Goal: Find specific page/section: Find specific page/section

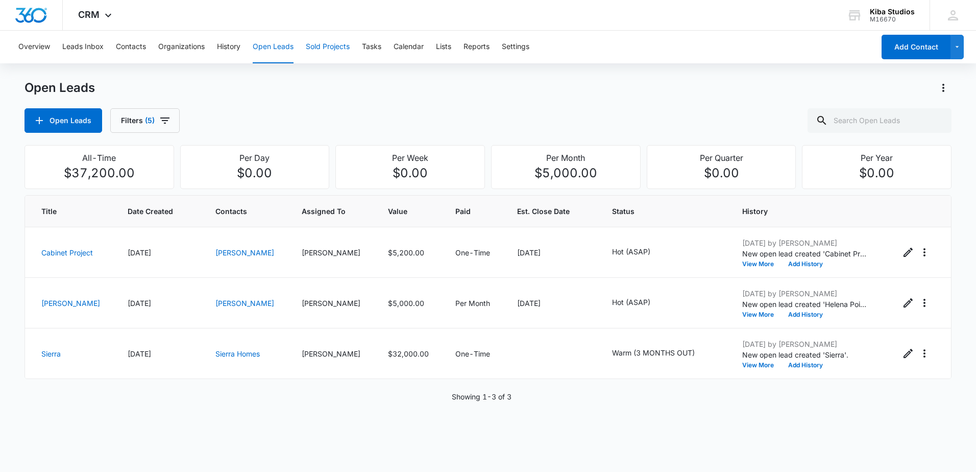
click at [337, 52] on button "Sold Projects" at bounding box center [328, 47] width 44 height 33
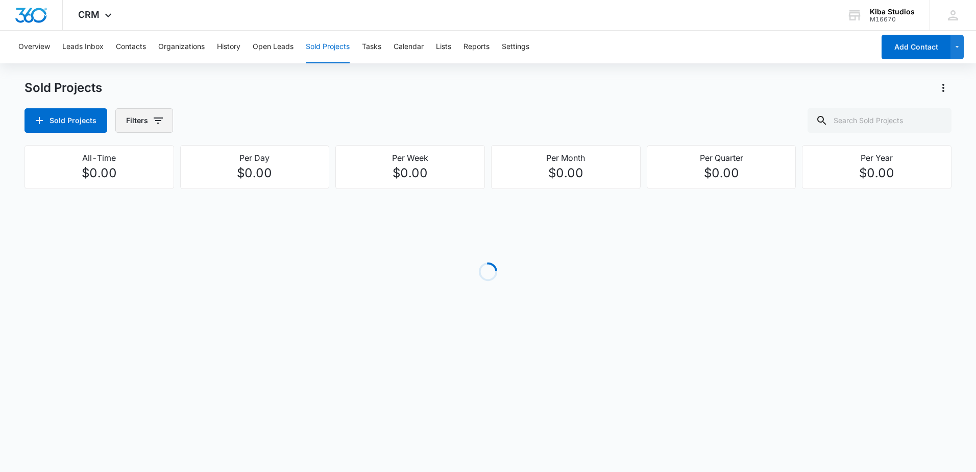
click at [139, 120] on button "Filters" at bounding box center [144, 120] width 58 height 25
click at [235, 180] on icon "Show Assigned To filters" at bounding box center [236, 184] width 12 height 12
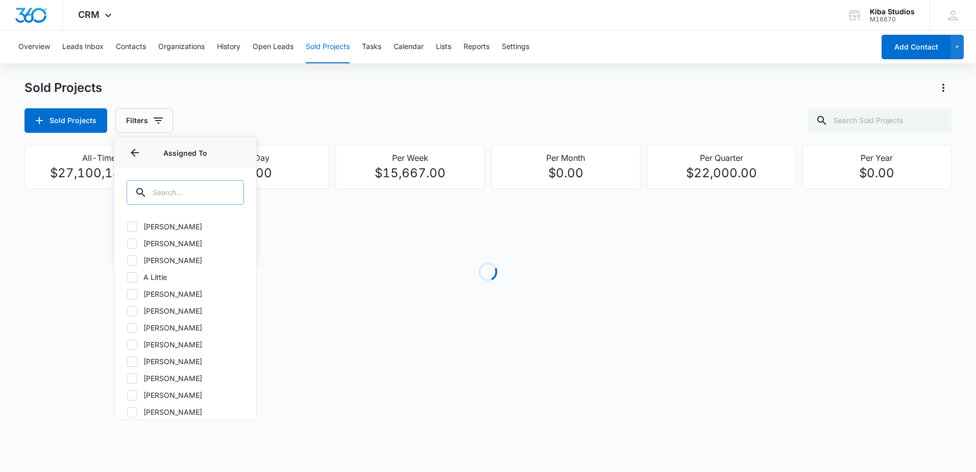
click at [182, 190] on input "text" at bounding box center [185, 192] width 117 height 25
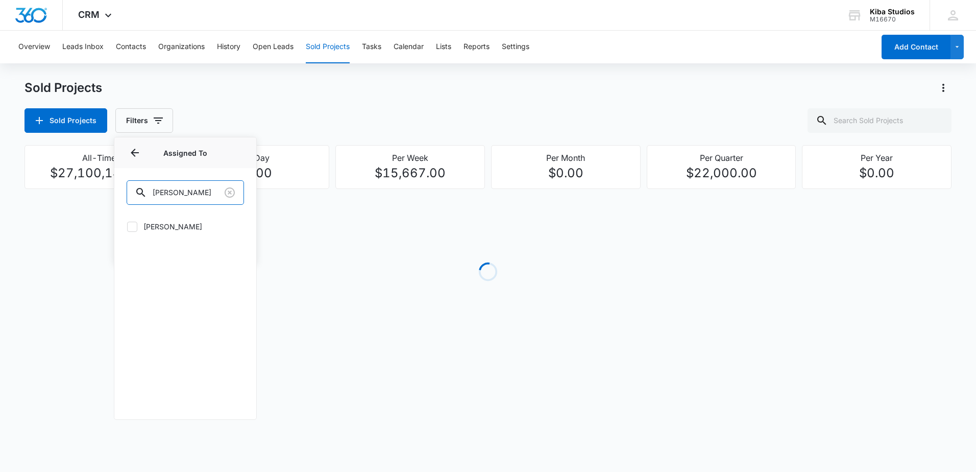
type input "[PERSON_NAME]"
click at [164, 224] on label "[PERSON_NAME]" at bounding box center [185, 226] width 117 height 11
click at [127, 226] on input "[PERSON_NAME]" at bounding box center [127, 226] width 1 height 1
checkbox input "true"
click at [277, 113] on div "Sold Projects Filters (1) Assigned By Assigned To 1 Assigned To (1) [PERSON_NAM…" at bounding box center [488, 120] width 927 height 25
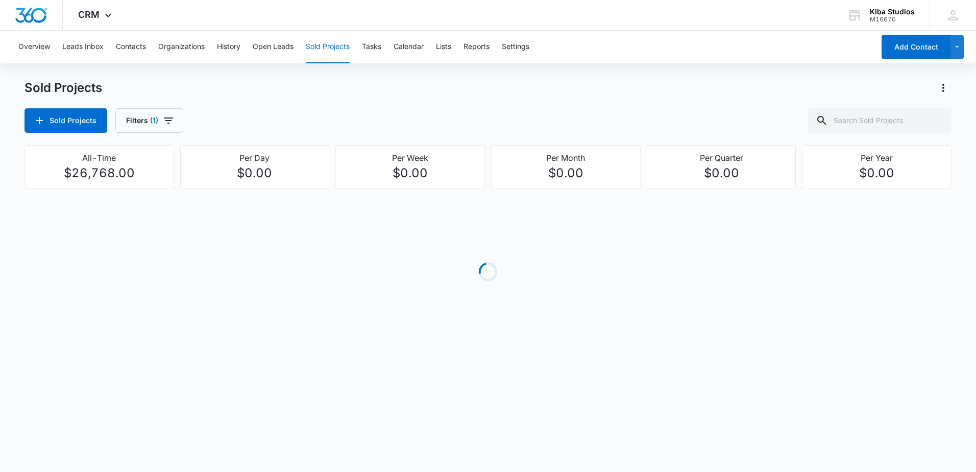
click at [184, 119] on div "Sold Projects Filters (1)" at bounding box center [488, 120] width 927 height 25
click at [182, 121] on div "Sold Projects Filters (1)" at bounding box center [488, 120] width 927 height 25
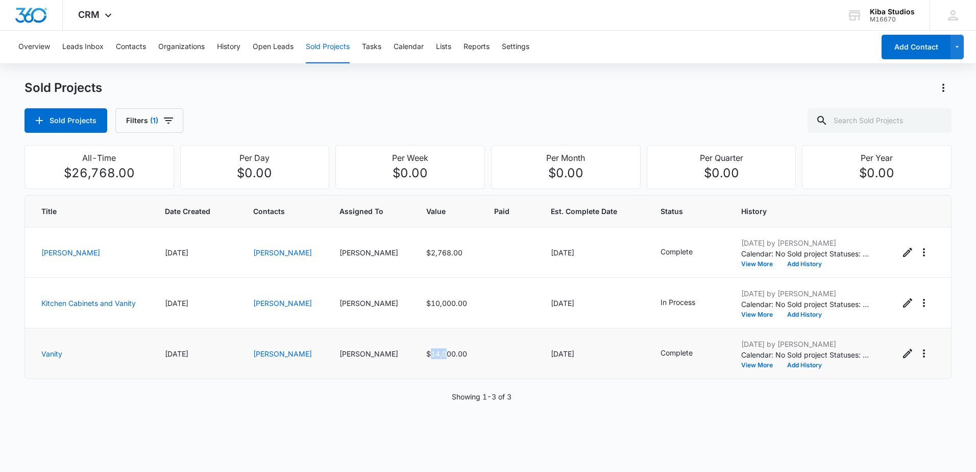
drag, startPoint x: 415, startPoint y: 352, endPoint x: 431, endPoint y: 351, distance: 16.4
click at [431, 351] on span "$14,000.00" at bounding box center [446, 353] width 41 height 9
drag, startPoint x: 431, startPoint y: 351, endPoint x: 539, endPoint y: 376, distance: 110.5
click at [539, 376] on td "[DATE]" at bounding box center [594, 353] width 110 height 51
